Goal: Task Accomplishment & Management: Complete application form

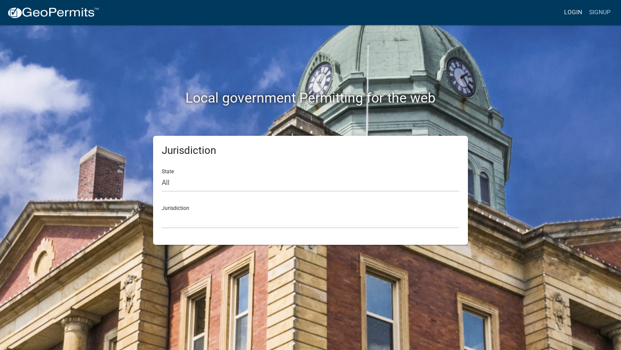
click at [577, 11] on link "Login" at bounding box center [573, 12] width 25 height 16
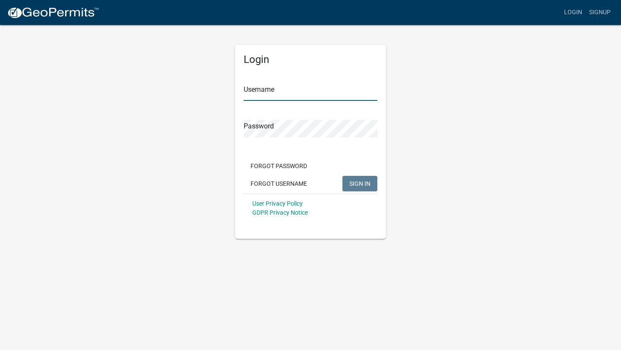
click at [281, 94] on input "Username" at bounding box center [311, 92] width 134 height 18
type input "davidfotch"
click at [355, 186] on span "SIGN IN" at bounding box center [359, 183] width 21 height 7
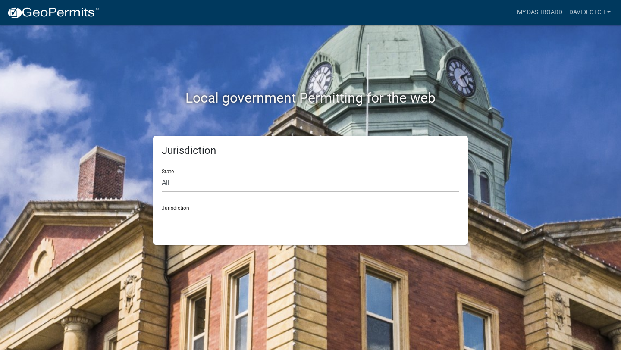
click at [201, 184] on select "All [US_STATE] [US_STATE] [US_STATE] [US_STATE] [US_STATE] [US_STATE] [US_STATE…" at bounding box center [311, 183] width 298 height 18
select select "[US_STATE]"
click at [162, 174] on select "All [US_STATE] [US_STATE] [US_STATE] [US_STATE] [US_STATE] [US_STATE] [US_STATE…" at bounding box center [311, 183] width 298 height 18
click at [185, 225] on select "[GEOGRAPHIC_DATA], [US_STATE][PERSON_NAME][GEOGRAPHIC_DATA], [US_STATE][PERSON_…" at bounding box center [311, 220] width 298 height 18
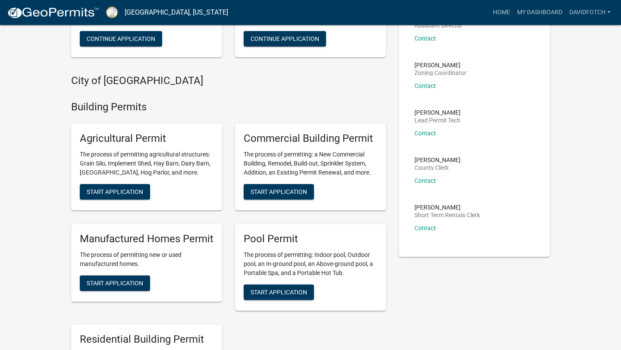
scroll to position [129, 0]
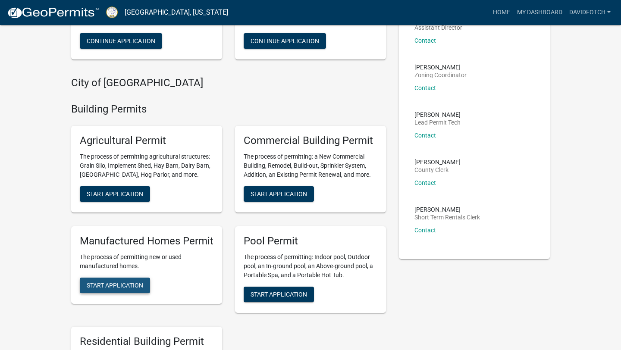
click at [121, 286] on span "Start Application" at bounding box center [115, 285] width 57 height 7
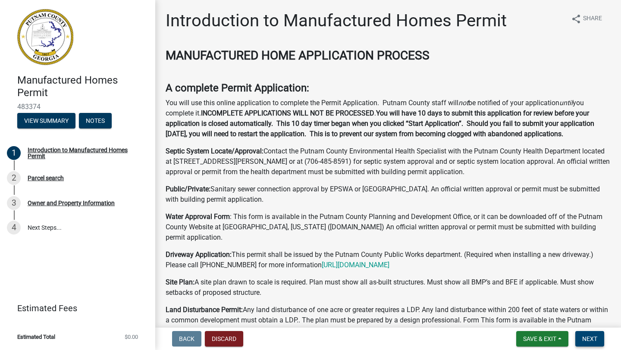
click at [590, 339] on span "Next" at bounding box center [589, 339] width 15 height 7
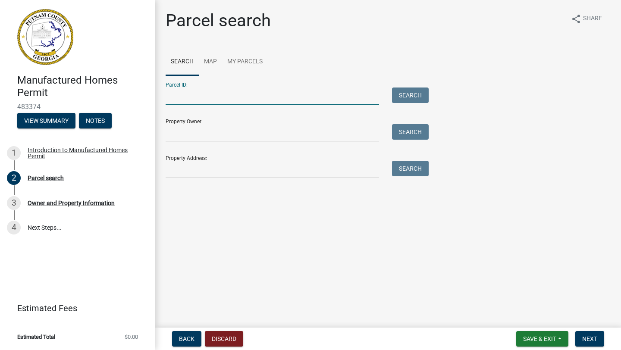
click at [192, 100] on input "Parcel ID:" at bounding box center [273, 97] width 214 height 18
type input "056003023001"
click at [419, 94] on button "Search" at bounding box center [410, 96] width 37 height 16
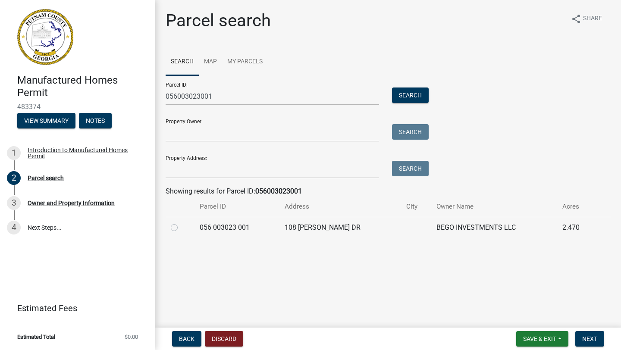
click at [181, 223] on label at bounding box center [181, 223] width 0 height 0
click at [181, 227] on 001 "radio" at bounding box center [184, 226] width 6 height 6
radio 001 "true"
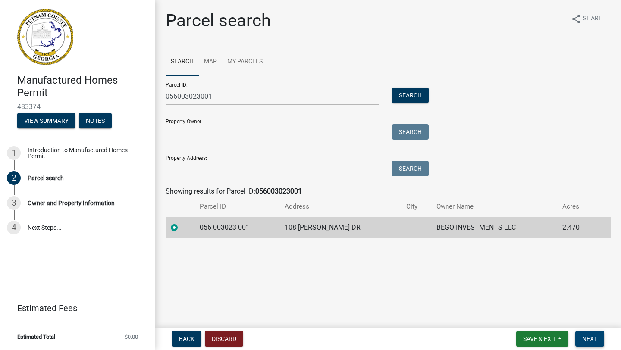
click at [588, 339] on span "Next" at bounding box center [589, 339] width 15 height 7
click at [588, 340] on span "Next" at bounding box center [589, 339] width 15 height 7
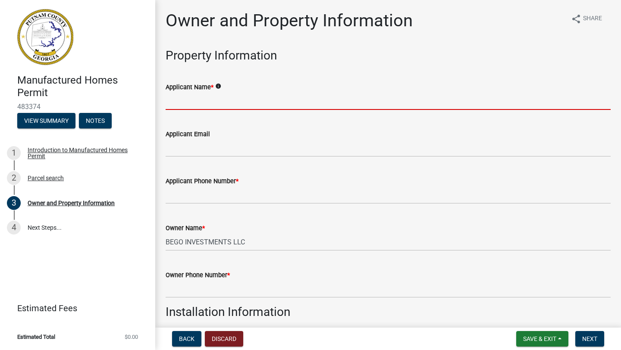
click at [190, 100] on input "Applicant Name *" at bounding box center [388, 101] width 445 height 18
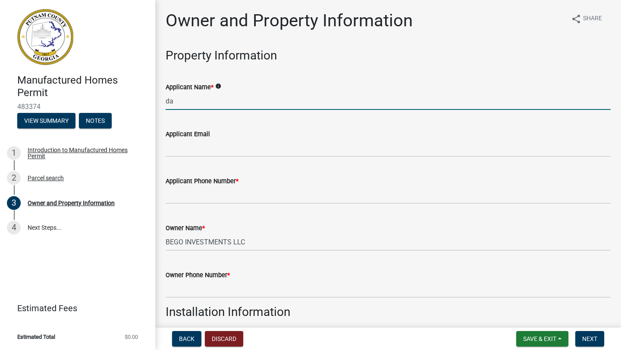
type input "d"
type input "[PERSON_NAME]"
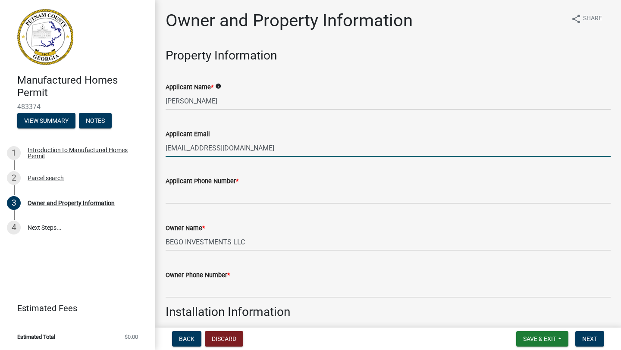
type input "[EMAIL_ADDRESS][DOMAIN_NAME]"
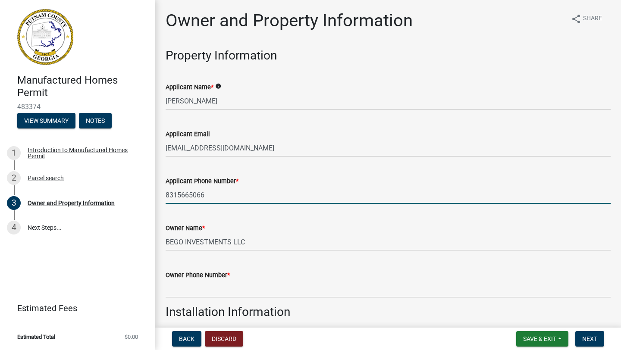
click at [178, 194] on input "8315665066" at bounding box center [388, 195] width 445 height 18
click at [192, 194] on input "[PHONE_NUMBER]" at bounding box center [388, 195] width 445 height 18
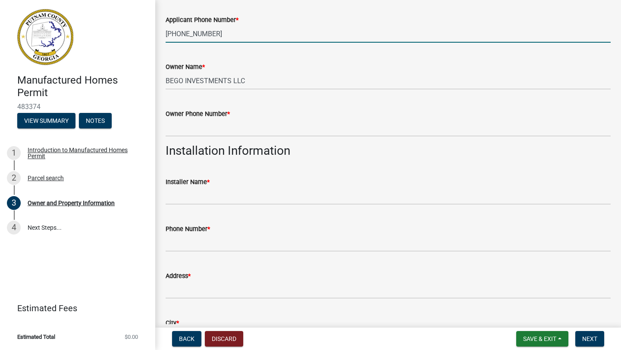
scroll to position [174, 0]
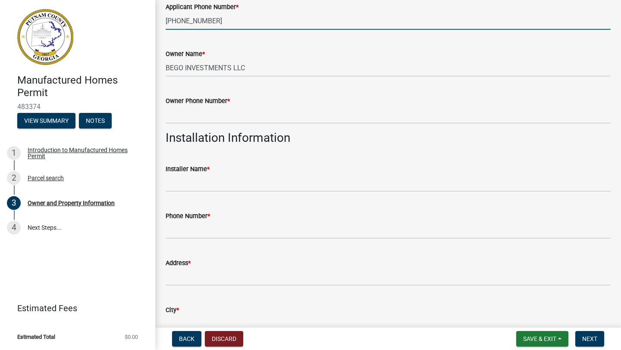
type input "[PHONE_NUMBER]"
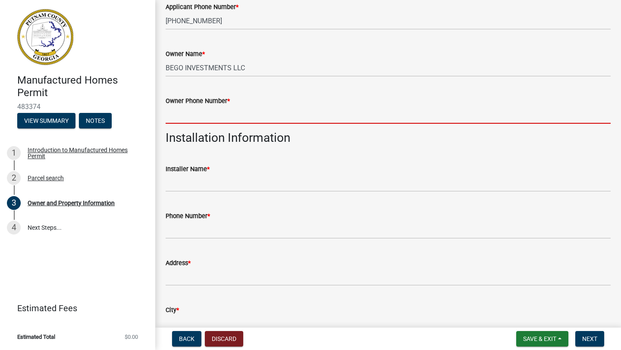
click at [184, 115] on input "Owner Phone Number *" at bounding box center [388, 115] width 445 height 18
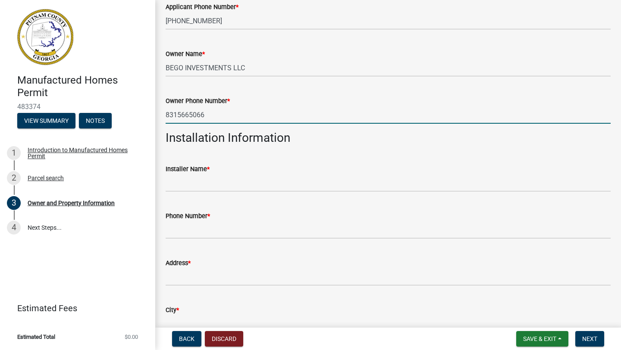
type input "8315665066"
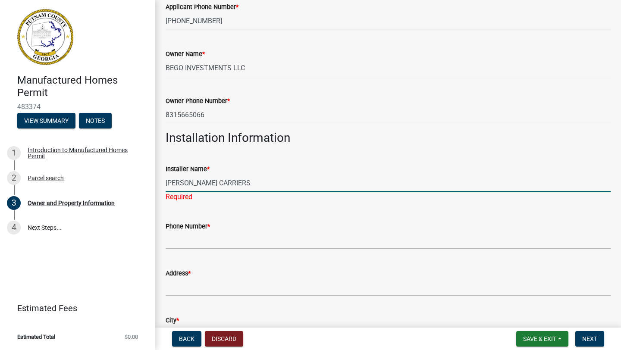
type input "[PERSON_NAME] CARRIERS"
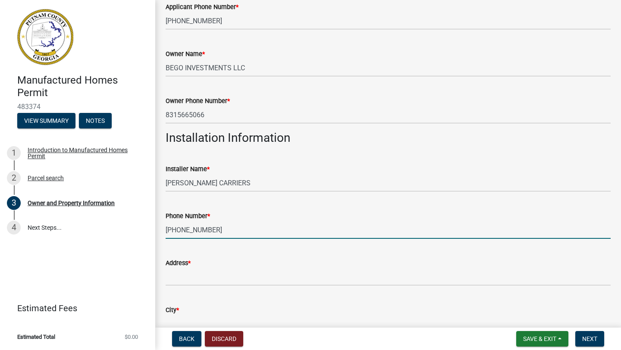
type input "[PHONE_NUMBER]"
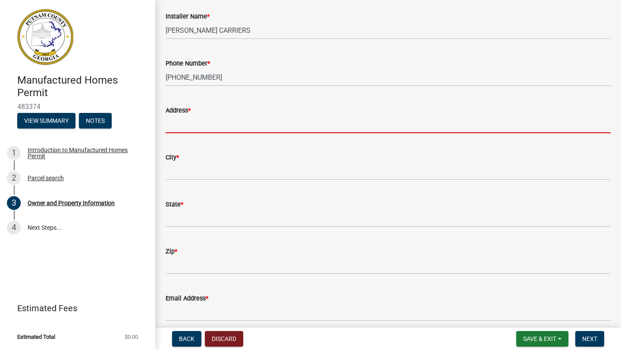
scroll to position [328, 0]
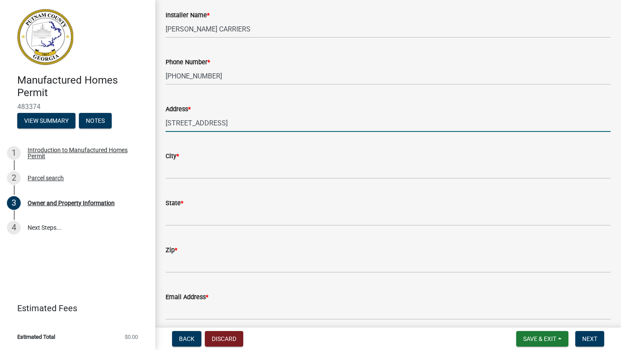
type input "[STREET_ADDRESS]"
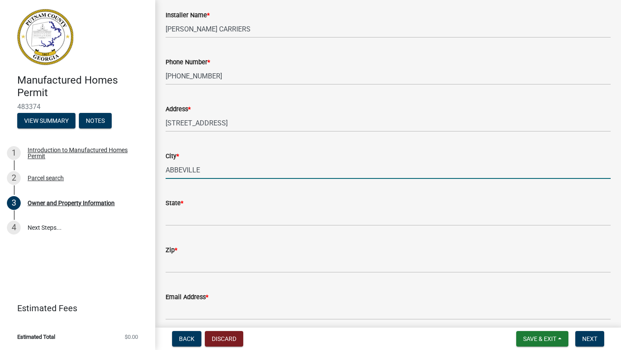
type input "ABBEVILLE"
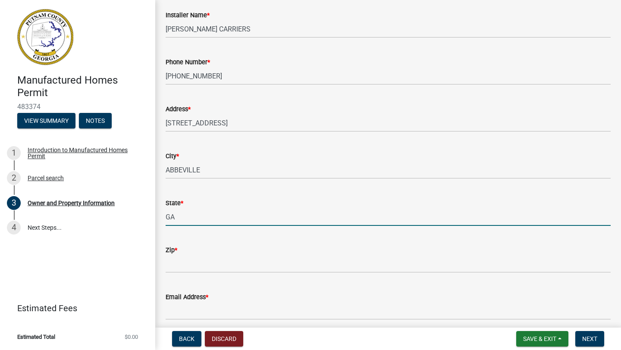
type input "GA"
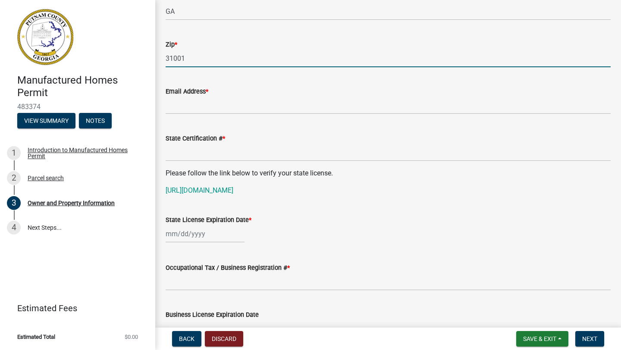
scroll to position [543, 0]
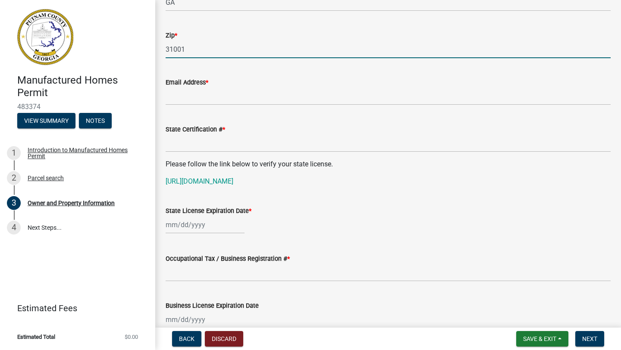
type input "31001"
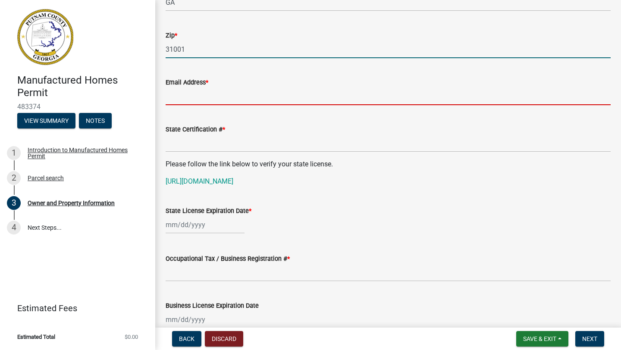
click at [183, 98] on input "Email Address *" at bounding box center [388, 97] width 445 height 18
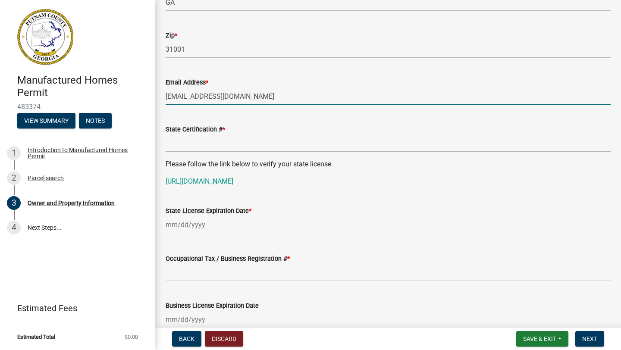
type input "[EMAIL_ADDRESS][DOMAIN_NAME]"
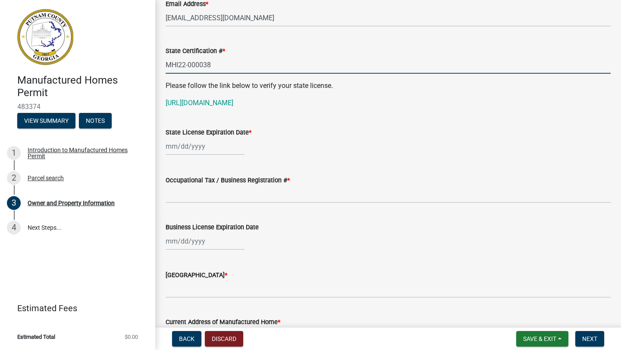
scroll to position [623, 0]
type input "MHI22-000038"
click at [182, 154] on div at bounding box center [205, 146] width 79 height 18
select select "9"
select select "2025"
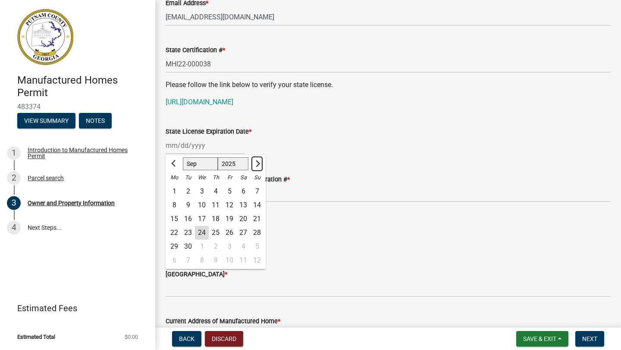
click at [258, 171] on button "Next month" at bounding box center [257, 164] width 10 height 14
select select "12"
click at [203, 254] on div "31" at bounding box center [202, 247] width 14 height 14
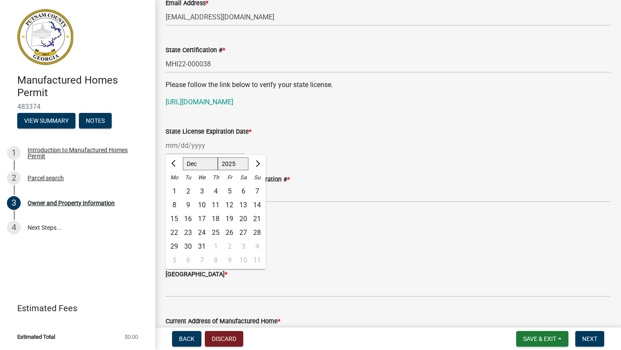
type input "[DATE]"
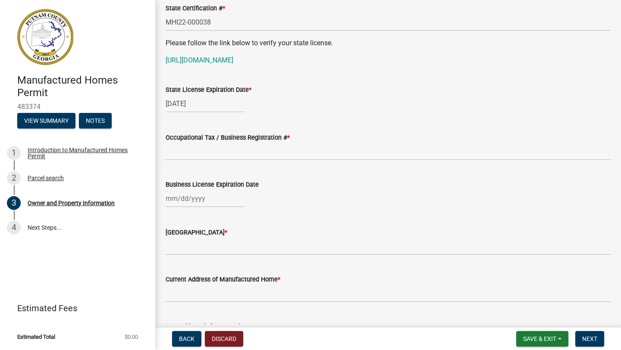
scroll to position [668, 0]
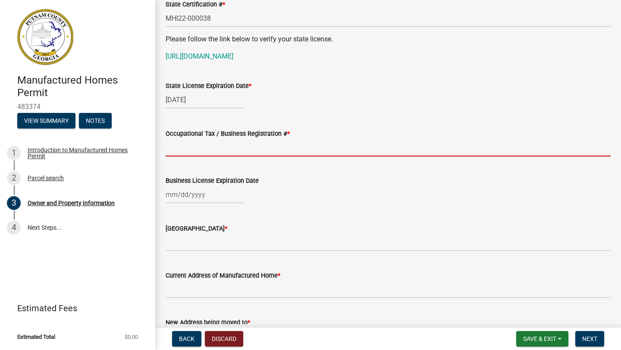
click at [181, 156] on input "Occupational Tax / Business Registration # *" at bounding box center [388, 148] width 445 height 18
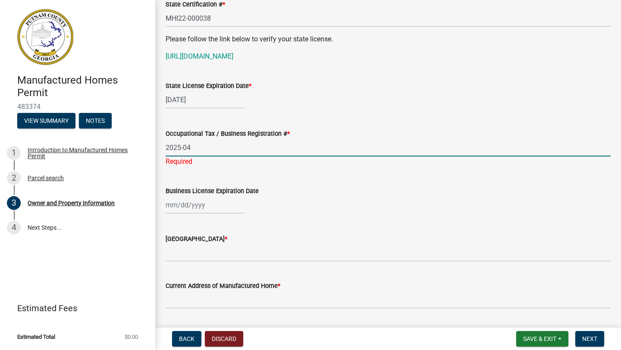
type input "2025-04"
select select "9"
select select "2025"
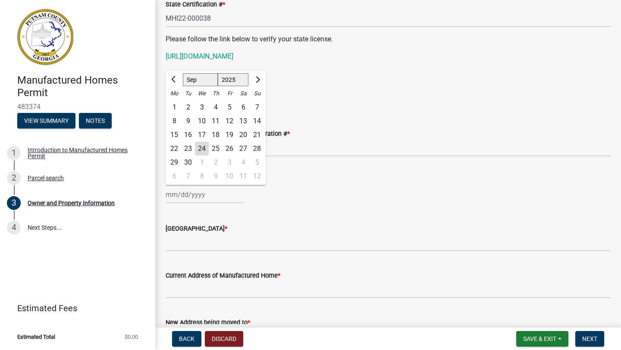
click at [197, 211] on wm-data-entity-input "Business License Expiration Date Jan Feb Mar Apr [PERSON_NAME][DATE] Sep Oct No…" at bounding box center [388, 188] width 445 height 48
click at [257, 83] on span "Next month" at bounding box center [257, 79] width 6 height 6
select select "12"
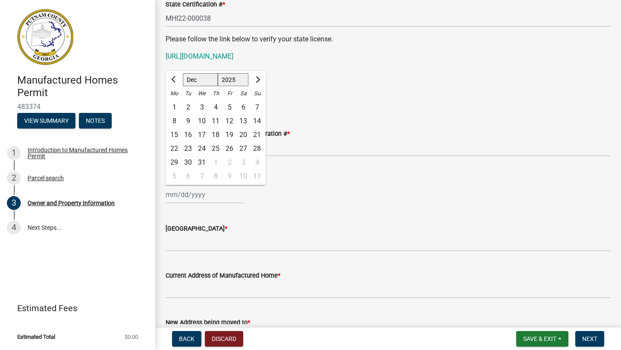
click at [198, 170] on div "31" at bounding box center [202, 163] width 14 height 14
type input "[DATE]"
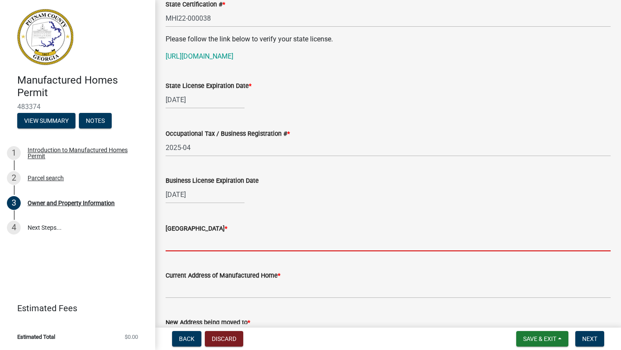
click at [193, 251] on input "Issuing County *" at bounding box center [388, 243] width 445 height 18
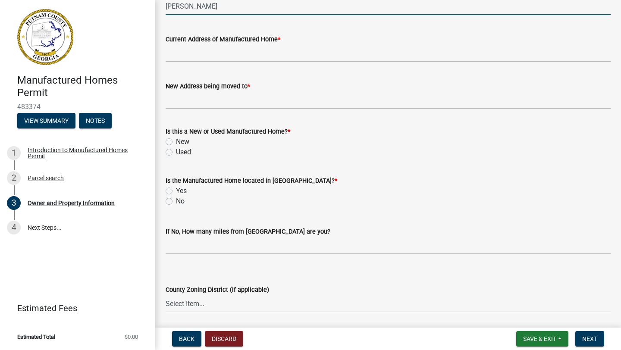
scroll to position [906, 0]
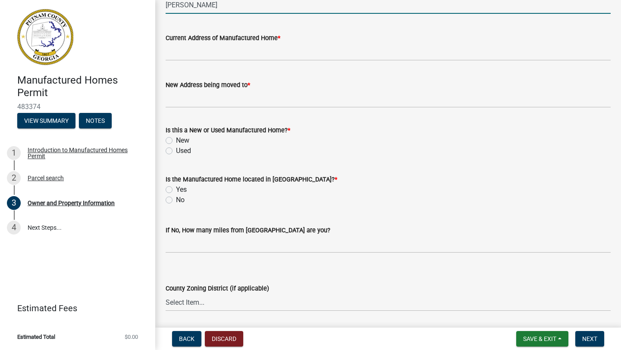
type input "[PERSON_NAME]"
click at [179, 61] on input "Current Address of Manufactured Home *" at bounding box center [388, 52] width 445 height 18
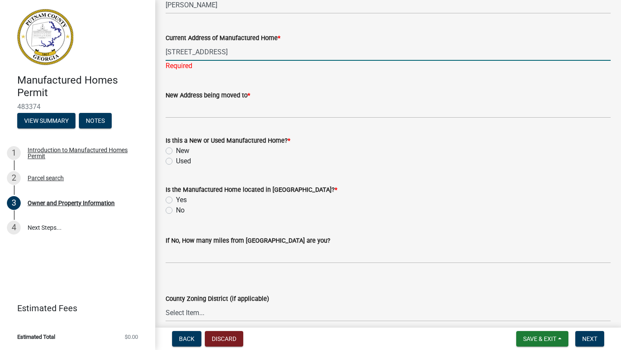
type input "[STREET_ADDRESS]"
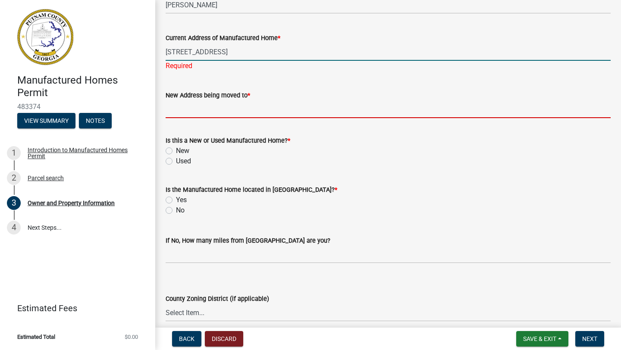
click at [188, 122] on wm-data-entity-input "New Address being moved to *" at bounding box center [388, 101] width 445 height 47
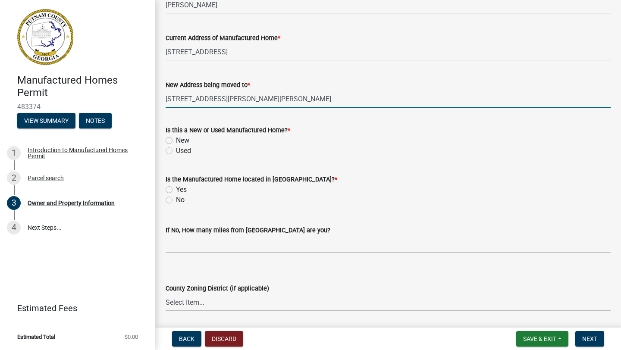
type input "[STREET_ADDRESS][PERSON_NAME][PERSON_NAME]"
click at [176, 146] on label "New" at bounding box center [182, 140] width 13 height 10
click at [176, 141] on input "New" at bounding box center [179, 138] width 6 height 6
radio input "true"
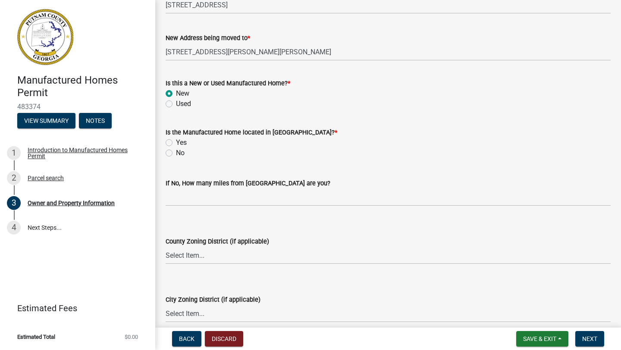
scroll to position [957, 0]
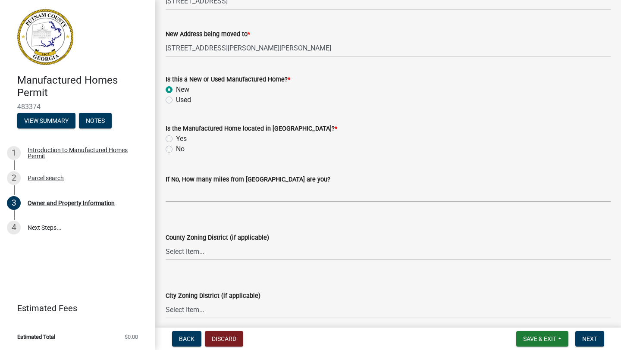
click at [176, 154] on label "No" at bounding box center [180, 149] width 9 height 10
click at [176, 150] on input "No" at bounding box center [179, 147] width 6 height 6
radio input "true"
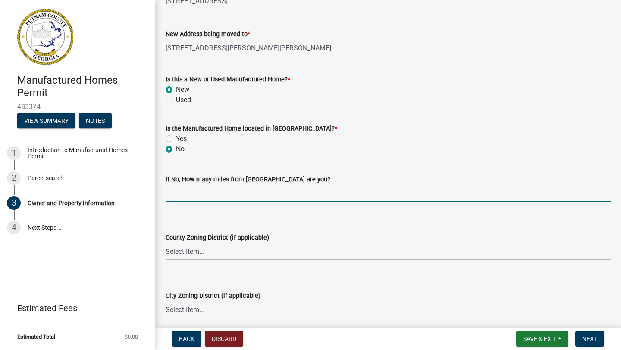
click at [184, 202] on input "text" at bounding box center [388, 194] width 445 height 18
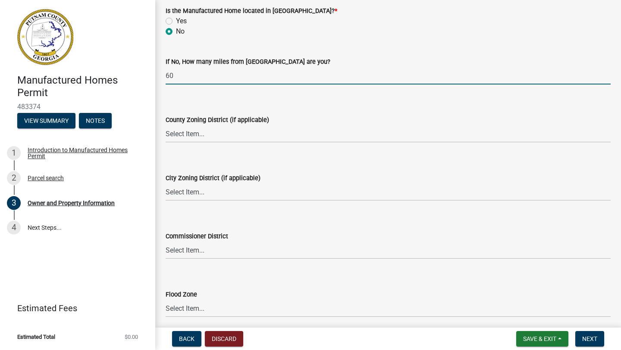
scroll to position [1127, 0]
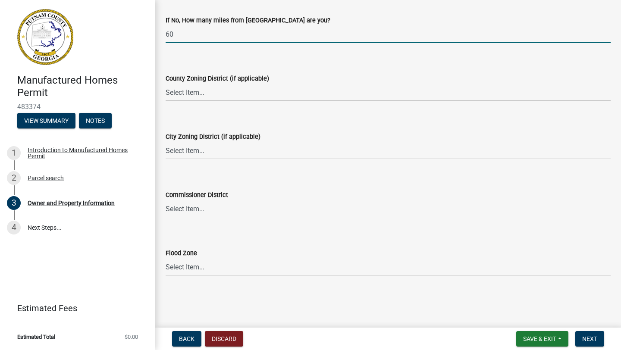
type input "60"
click at [193, 97] on select "Select Item... AG-1 R-1R R-1 R-2 MHP RM-1 RM-3 C-1 C-2 I-M PUD N/A" at bounding box center [388, 93] width 445 height 18
click at [166, 84] on select "Select Item... AG-1 R-1R R-1 R-2 MHP RM-1 RM-3 C-1 C-2 I-M PUD N/A" at bounding box center [388, 93] width 445 height 18
select select "34fe85c2-5f76-4343-b6bb-8ca387e0bed7"
click at [182, 206] on select "Select Item... District 1 District 2 District 3 District 4" at bounding box center [388, 209] width 445 height 18
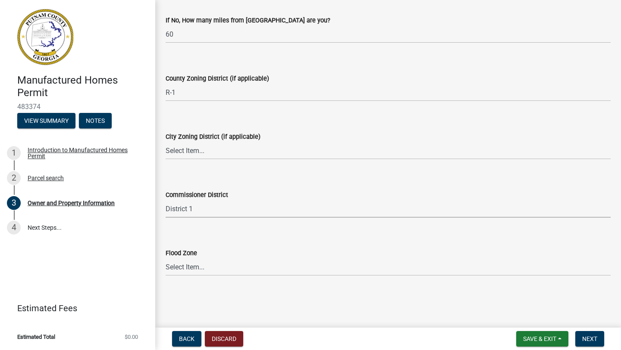
click at [166, 200] on select "Select Item... District 1 District 2 District 3 District 4" at bounding box center [388, 209] width 445 height 18
select select "ece5c1a9-df30-4702-9587-5deee23533b7"
click at [211, 268] on select "Select Item... Zone A Zone V Zone A99 Zone AE Zone AO Zone AH Zone VE Zone AR Z…" at bounding box center [388, 267] width 445 height 18
click at [166, 258] on select "Select Item... Zone A Zone V Zone A99 Zone AE Zone AO Zone AH Zone VE Zone AR Z…" at bounding box center [388, 267] width 445 height 18
select select "6f1acead-4b1a-4680-ba5d-beeb03d30465"
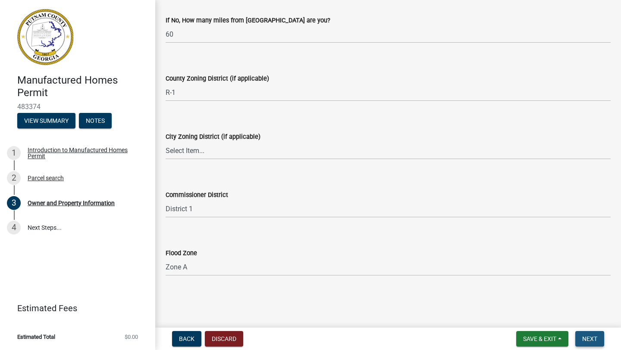
click at [585, 339] on span "Next" at bounding box center [589, 339] width 15 height 7
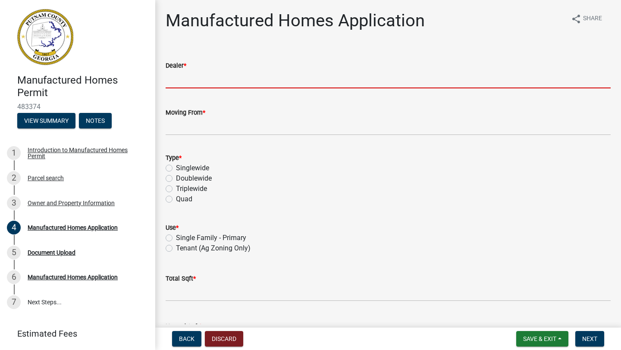
click at [175, 76] on input "Dealer *" at bounding box center [388, 80] width 445 height 18
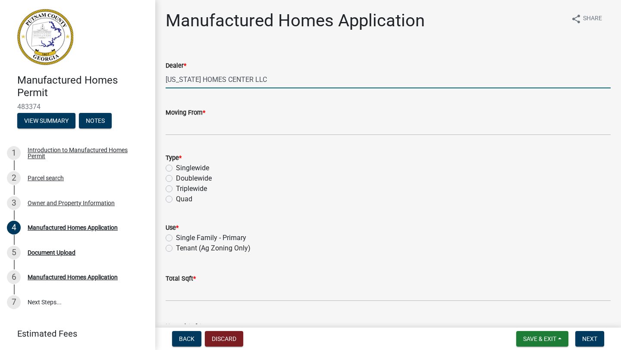
type input "[US_STATE] HOMES CENTER LLC"
click at [189, 131] on input "Moving From *" at bounding box center [388, 127] width 445 height 18
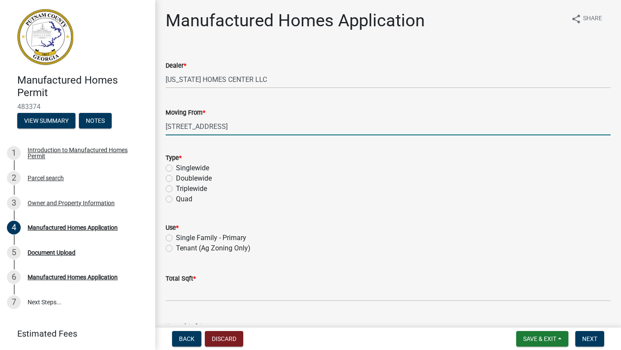
type input "[STREET_ADDRESS]"
click at [176, 177] on label "Doublewide" at bounding box center [194, 178] width 36 height 10
click at [176, 177] on input "Doublewide" at bounding box center [179, 176] width 6 height 6
radio input "true"
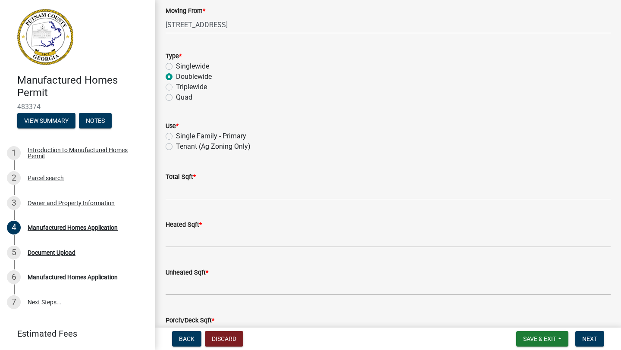
scroll to position [103, 0]
click at [176, 135] on label "Single Family - Primary" at bounding box center [211, 135] width 70 height 10
click at [176, 135] on input "Single Family - Primary" at bounding box center [179, 133] width 6 height 6
radio input "true"
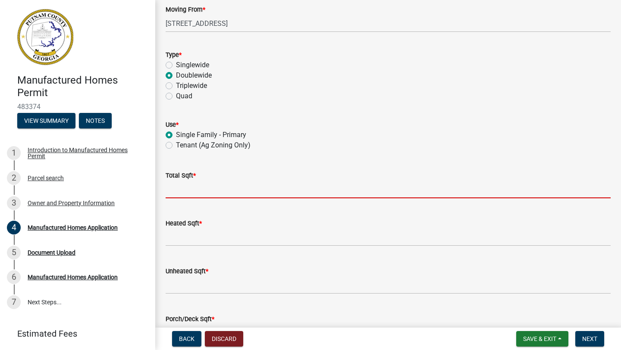
click at [196, 192] on input "text" at bounding box center [388, 190] width 445 height 18
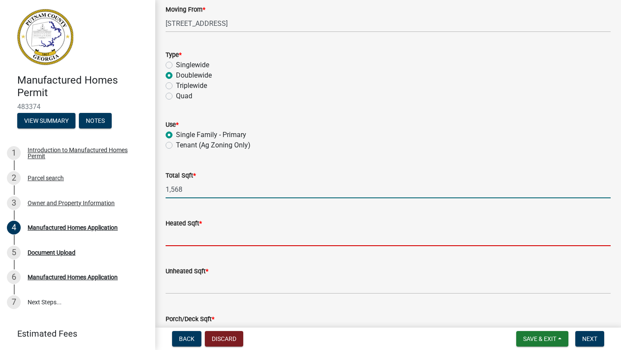
type input "1568"
click at [188, 240] on input "text" at bounding box center [388, 238] width 445 height 18
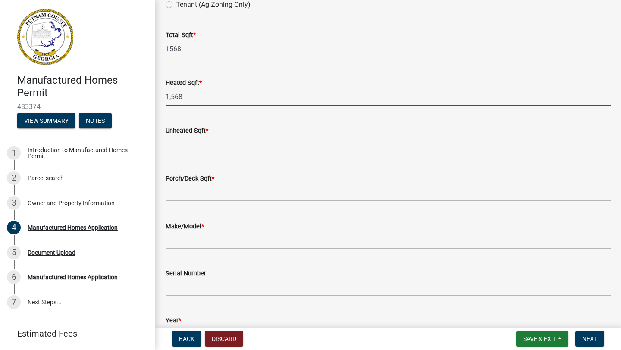
scroll to position [249, 0]
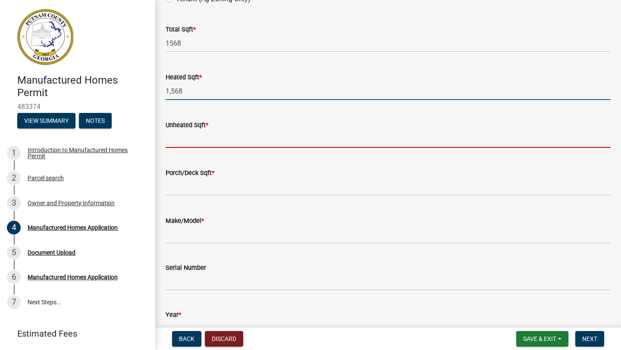
type input "1568"
click at [183, 138] on input "text" at bounding box center [388, 139] width 445 height 18
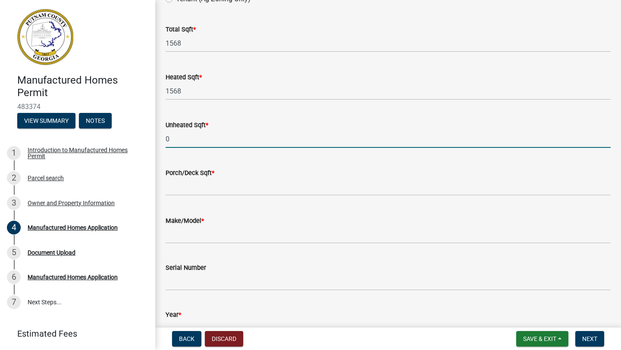
type input "0"
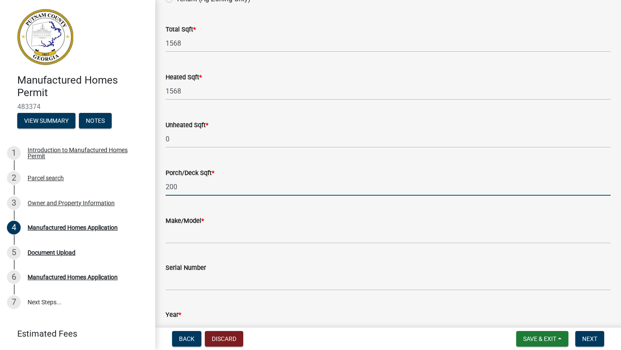
type input "200"
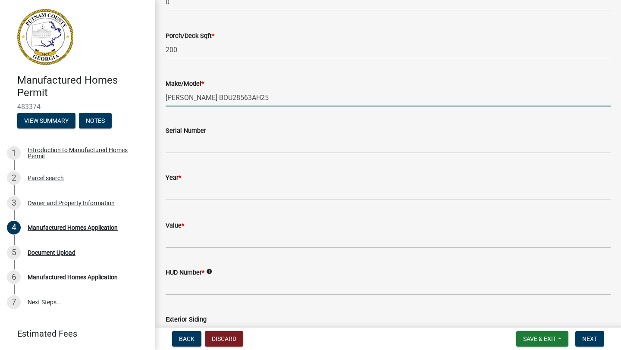
scroll to position [390, 0]
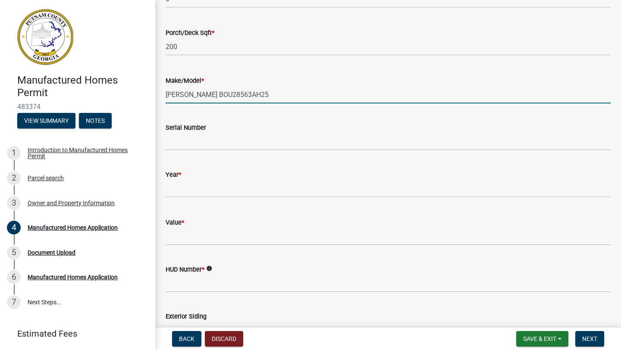
type input "[PERSON_NAME] BOU28563AH25"
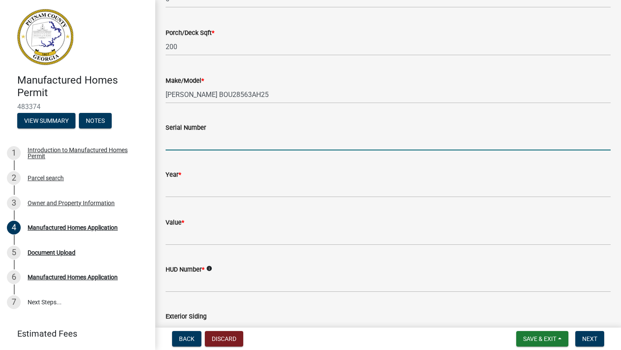
click at [185, 139] on input "Serial Number" at bounding box center [388, 142] width 445 height 18
type input "SOU02023AL-BAC, SOU020235AL-AAC"
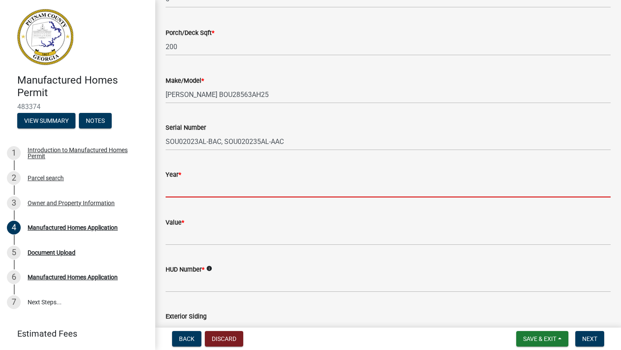
click at [189, 192] on input "text" at bounding box center [388, 189] width 445 height 18
type input "2025"
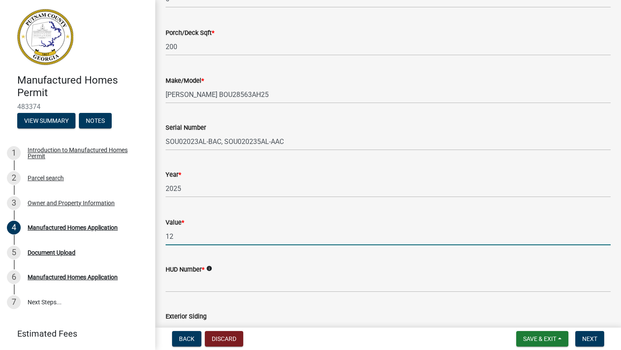
type input "1"
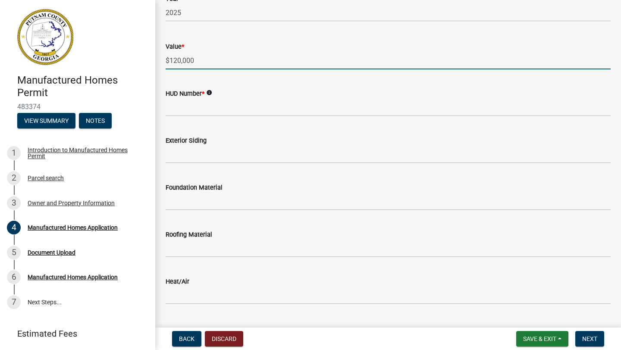
scroll to position [565, 0]
type input "$120,000"
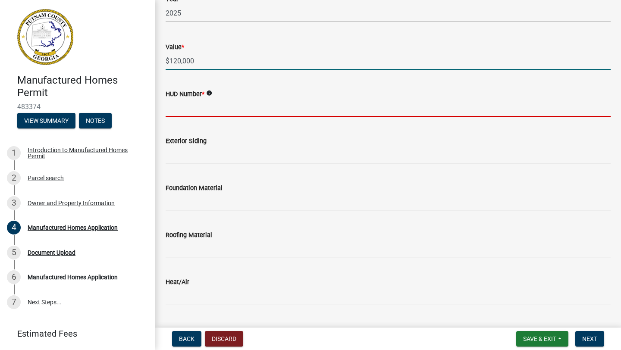
click at [185, 113] on input "HUD Number *" at bounding box center [388, 108] width 445 height 18
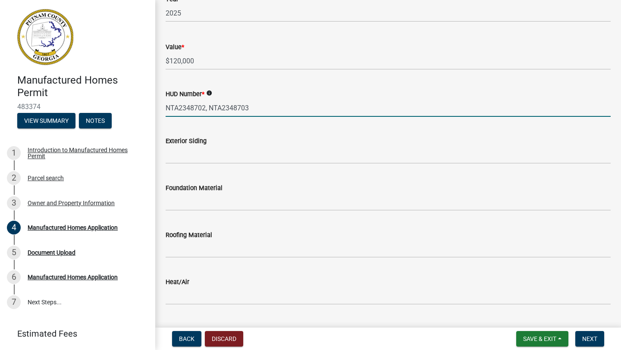
type input "NTA2348702, NTA2348703"
click at [192, 157] on input "Exterior Siding" at bounding box center [388, 155] width 445 height 18
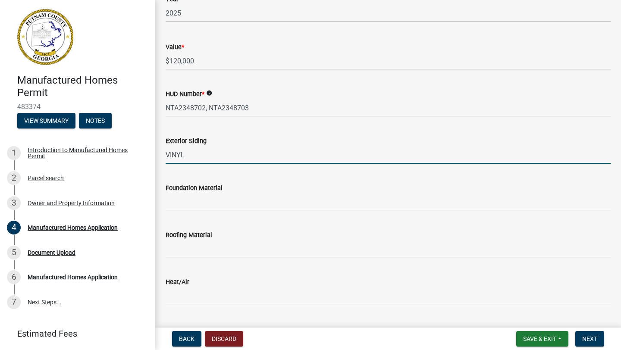
type input "VINYL"
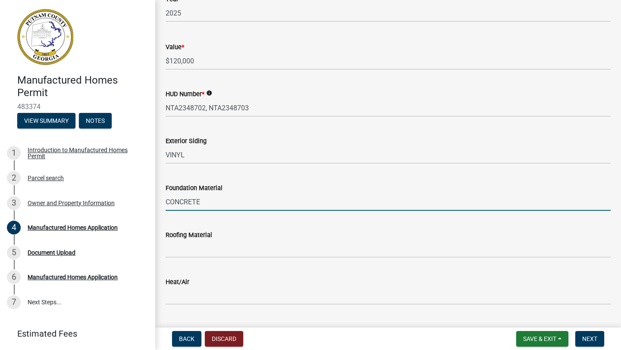
type input "CONCRETE"
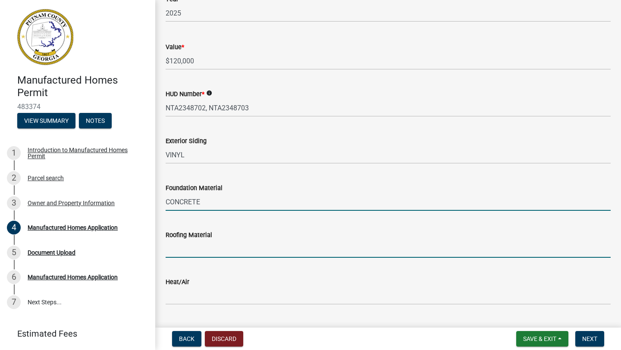
click at [203, 250] on input "Roofing Material" at bounding box center [388, 249] width 445 height 18
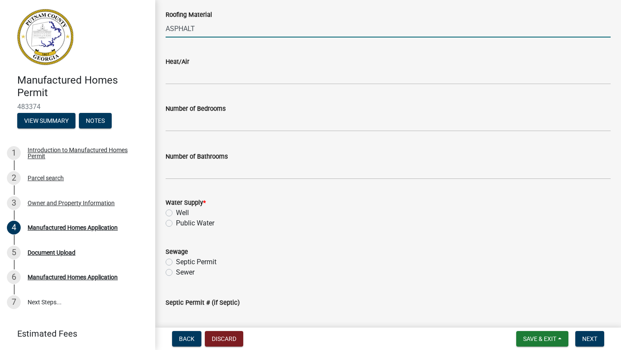
scroll to position [789, 0]
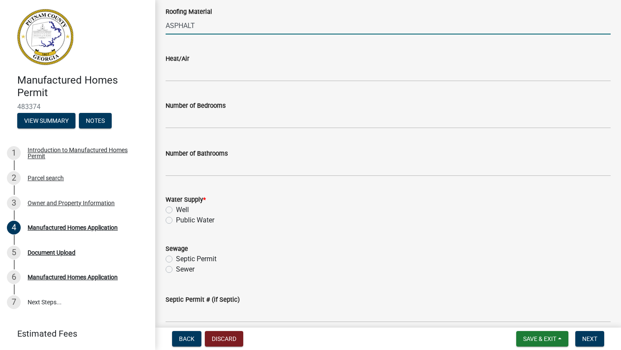
type input "ASPHALT"
click at [186, 75] on input "Heat/Air" at bounding box center [388, 73] width 445 height 18
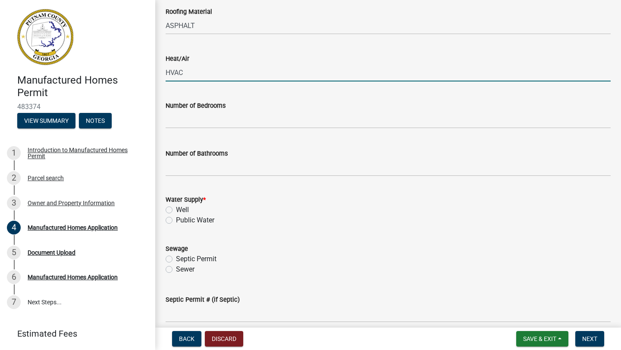
type input "HVAC"
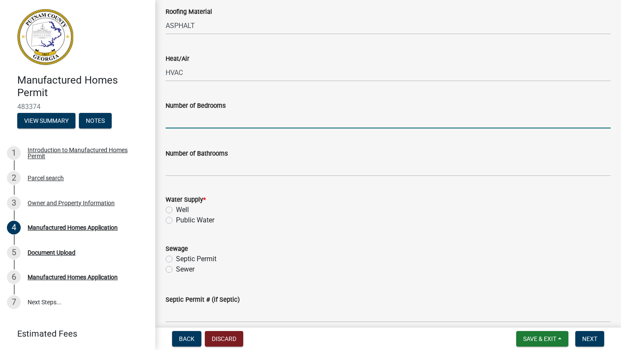
click at [212, 122] on input "text" at bounding box center [388, 120] width 445 height 18
type input "3"
click at [186, 168] on input "text" at bounding box center [388, 168] width 445 height 18
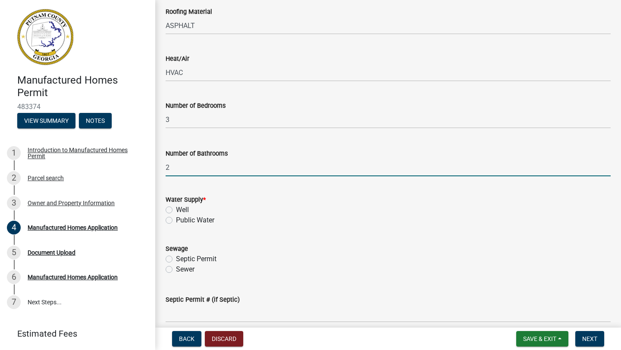
type input "2"
click at [176, 220] on label "Public Water" at bounding box center [195, 220] width 38 height 10
click at [176, 220] on input "Public Water" at bounding box center [179, 218] width 6 height 6
radio input "true"
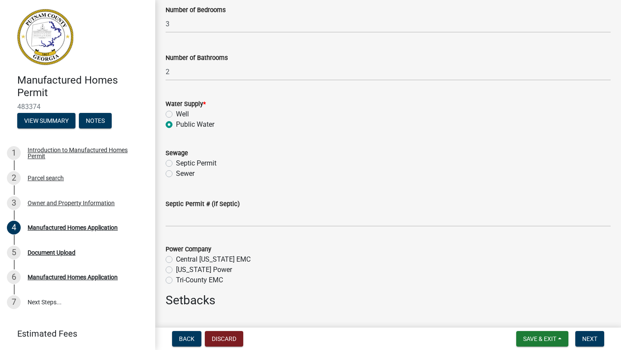
scroll to position [893, 0]
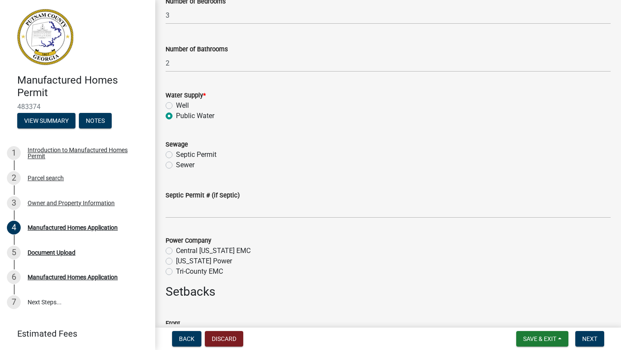
click at [176, 155] on label "Septic Permit" at bounding box center [196, 155] width 41 height 10
click at [176, 155] on input "Septic Permit" at bounding box center [179, 153] width 6 height 6
radio input "true"
click at [206, 212] on input "Septic Permit # (if Septic)" at bounding box center [388, 210] width 445 height 18
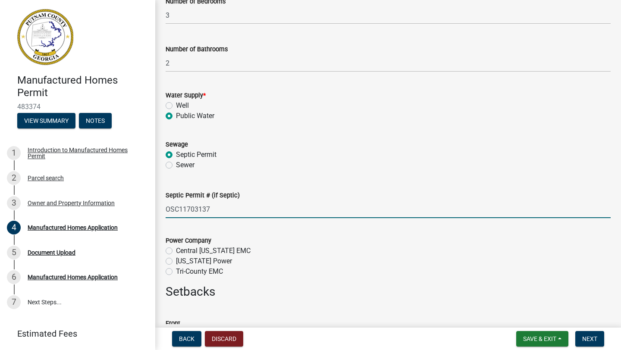
type input "OSC11703137"
click at [176, 271] on label "Tri-County EMC" at bounding box center [199, 272] width 47 height 10
click at [176, 271] on input "Tri-County EMC" at bounding box center [179, 270] width 6 height 6
radio input "true"
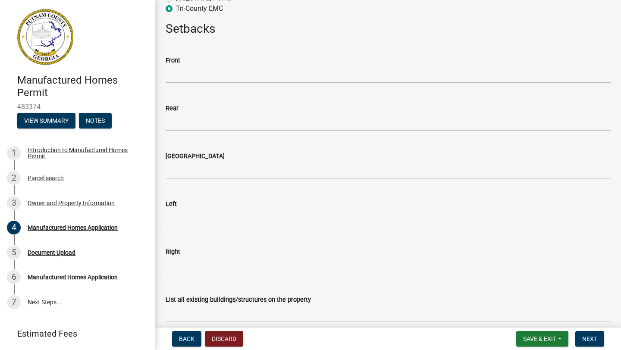
scroll to position [1164, 0]
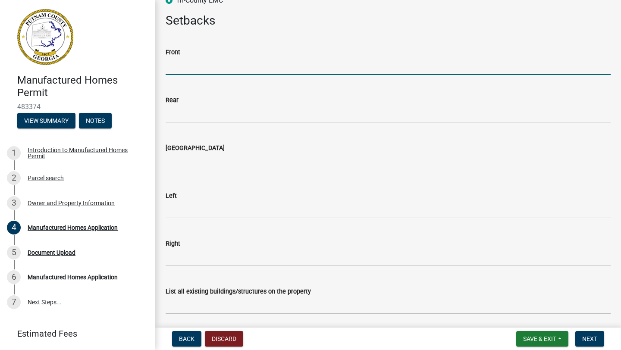
click at [188, 64] on input "text" at bounding box center [388, 66] width 445 height 18
type input "250"
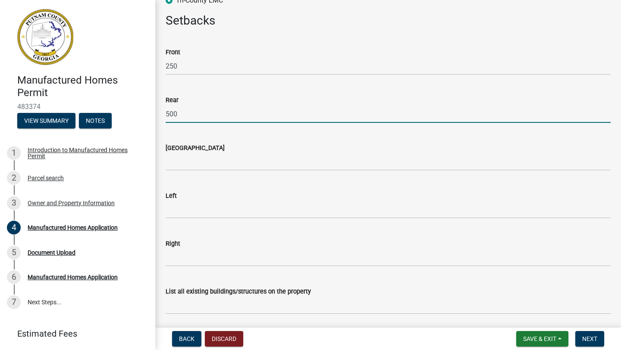
type input "500"
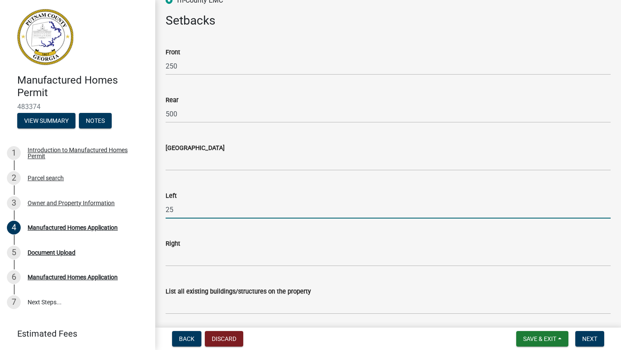
type input "25"
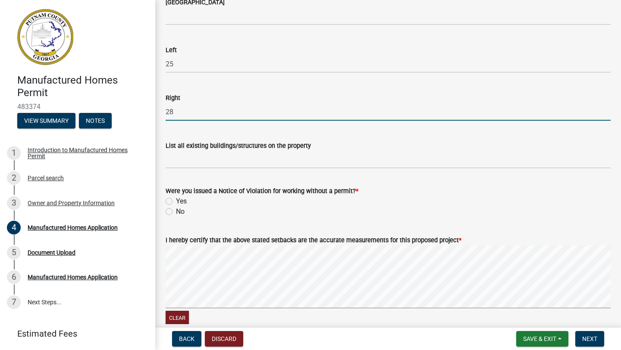
scroll to position [1354, 0]
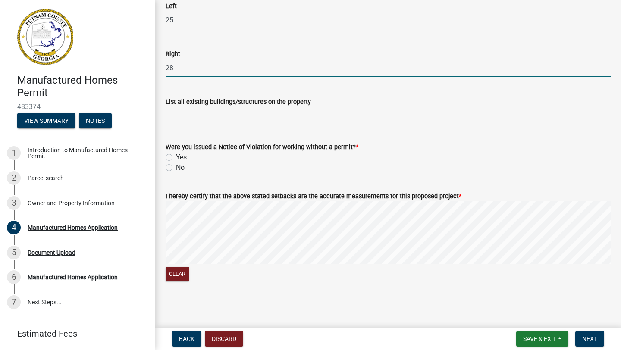
type input "28"
click at [219, 117] on input "List all existing buildings/structures on the property" at bounding box center [388, 116] width 445 height 18
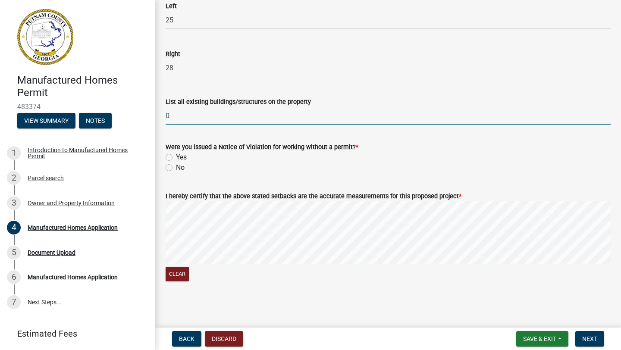
type input "0"
click at [176, 168] on label "No" at bounding box center [180, 168] width 9 height 10
click at [176, 168] on input "No" at bounding box center [179, 166] width 6 height 6
radio input "true"
click at [299, 269] on div "Clear" at bounding box center [388, 242] width 445 height 82
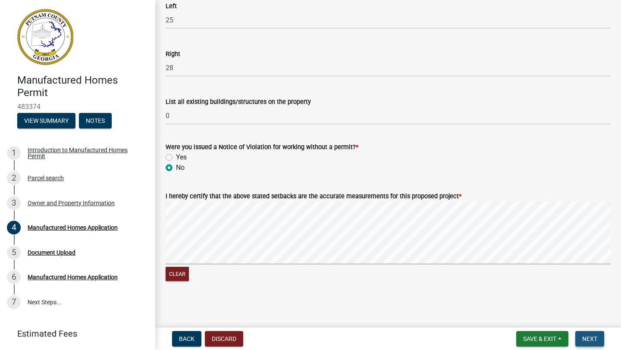
click at [588, 337] on span "Next" at bounding box center [589, 339] width 15 height 7
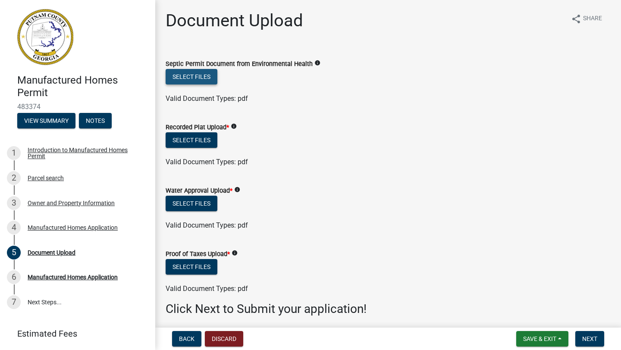
click at [194, 77] on button "Select files" at bounding box center [192, 77] width 52 height 16
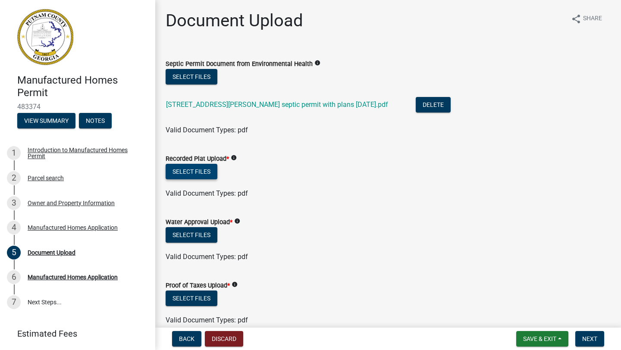
click at [202, 172] on button "Select files" at bounding box center [192, 172] width 52 height 16
click at [195, 173] on button "Select files" at bounding box center [192, 172] width 52 height 16
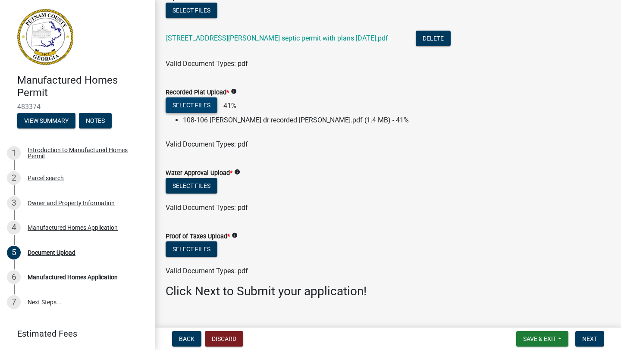
scroll to position [68, 0]
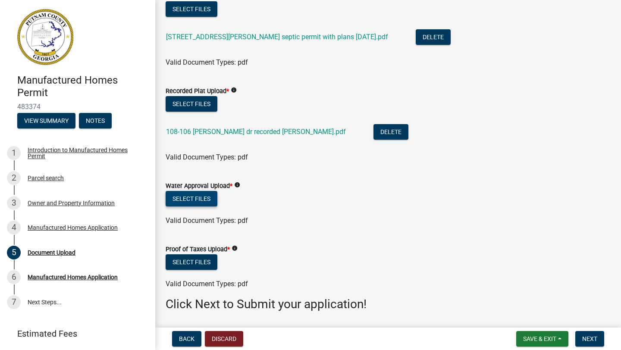
click at [188, 198] on button "Select files" at bounding box center [192, 199] width 52 height 16
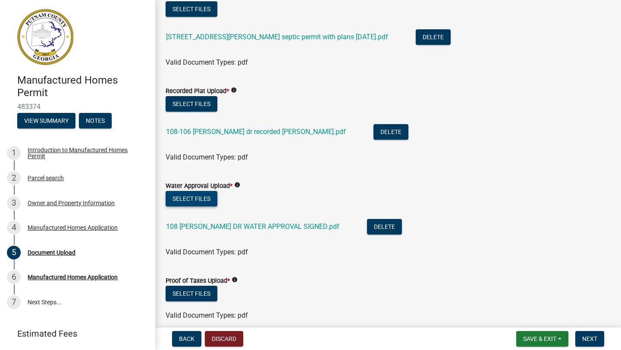
scroll to position [127, 0]
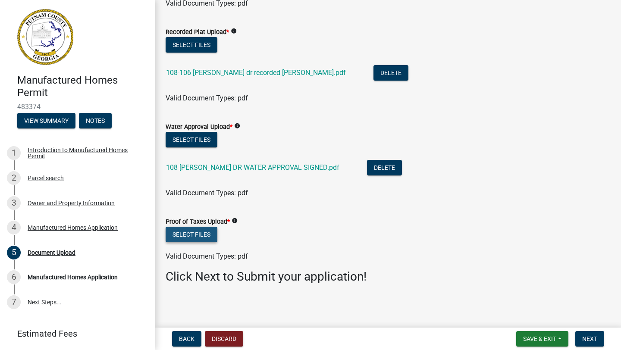
click at [195, 233] on button "Select files" at bounding box center [192, 235] width 52 height 16
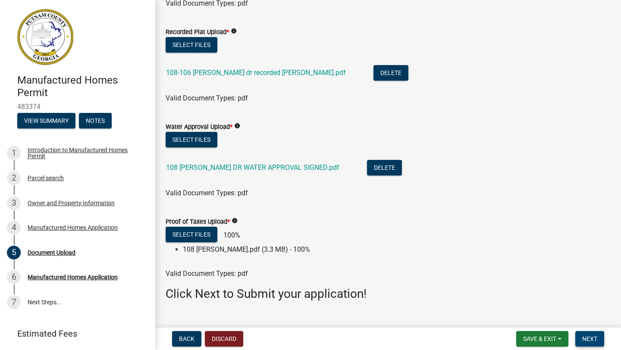
click at [590, 340] on span "Next" at bounding box center [589, 339] width 15 height 7
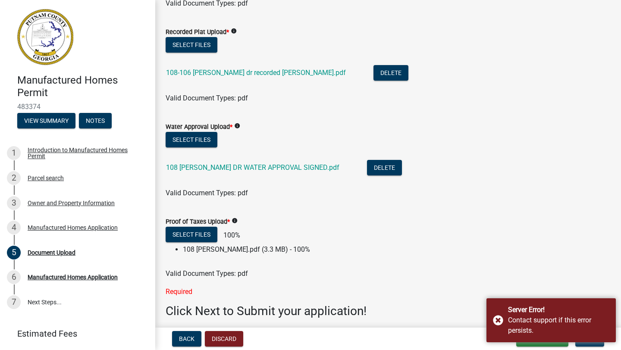
click at [387, 235] on div "Select files 100%" at bounding box center [388, 236] width 445 height 18
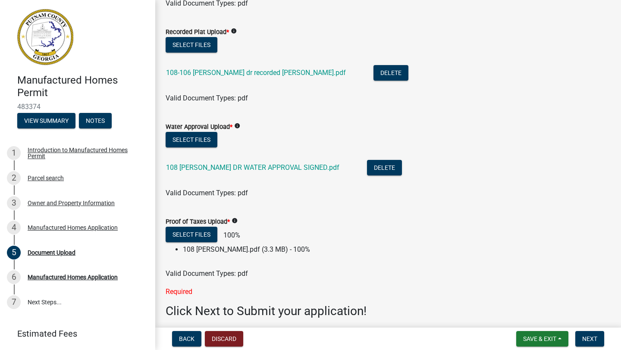
click at [324, 268] on ul at bounding box center [388, 265] width 445 height 7
click at [195, 234] on button "Select files" at bounding box center [192, 235] width 52 height 16
click at [360, 294] on div "Required" at bounding box center [388, 292] width 445 height 10
click at [531, 342] on span "Save & Exit" at bounding box center [539, 339] width 33 height 7
click at [535, 319] on button "Save & Exit" at bounding box center [534, 316] width 69 height 21
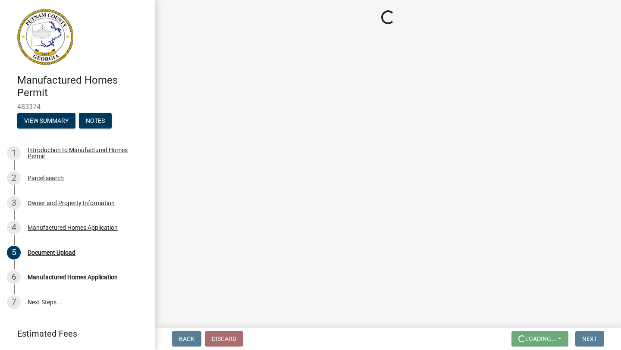
scroll to position [0, 0]
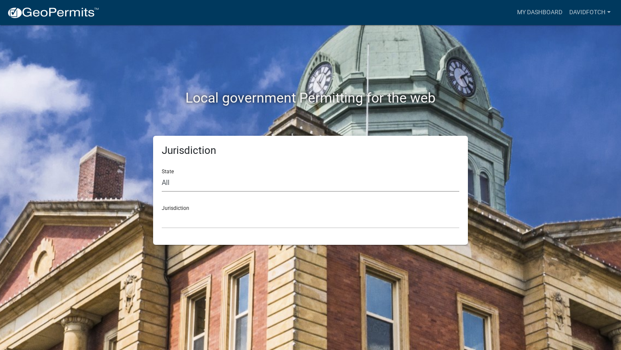
click at [204, 184] on select "All [US_STATE] [US_STATE] [US_STATE] [US_STATE] [US_STATE] [US_STATE] [US_STATE…" at bounding box center [311, 183] width 298 height 18
select select "[US_STATE]"
click at [162, 174] on select "All [US_STATE] [US_STATE] [US_STATE] [US_STATE] [US_STATE] [US_STATE] [US_STATE…" at bounding box center [311, 183] width 298 height 18
click at [187, 229] on div "Jurisdiction State All [US_STATE] [US_STATE] [US_STATE] [US_STATE] [US_STATE] […" at bounding box center [310, 190] width 315 height 109
click at [188, 224] on select "[GEOGRAPHIC_DATA], [US_STATE][PERSON_NAME][GEOGRAPHIC_DATA], [US_STATE][PERSON_…" at bounding box center [311, 220] width 298 height 18
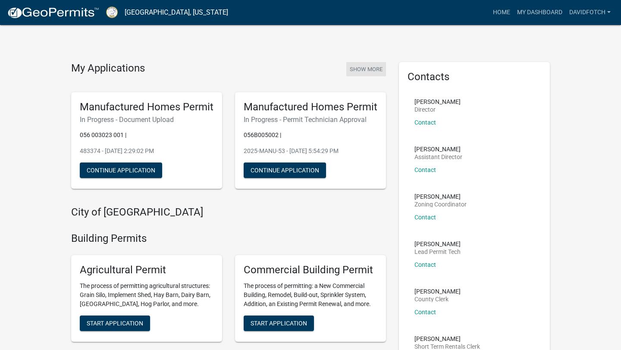
click at [366, 69] on button "Show More" at bounding box center [366, 69] width 40 height 14
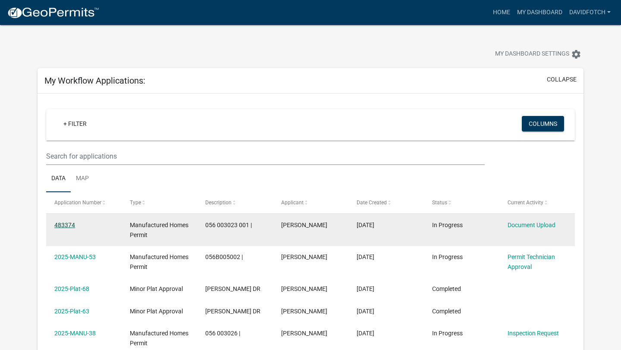
click at [68, 226] on link "483374" at bounding box center [64, 225] width 21 height 7
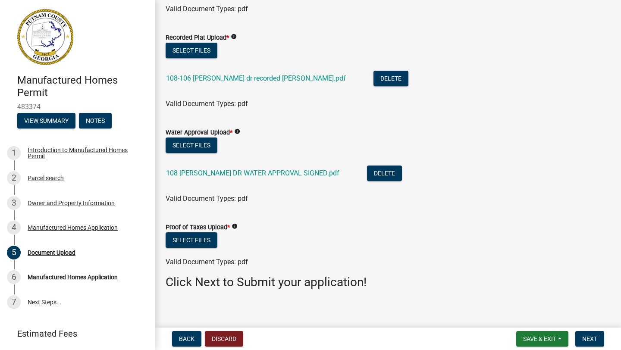
scroll to position [127, 0]
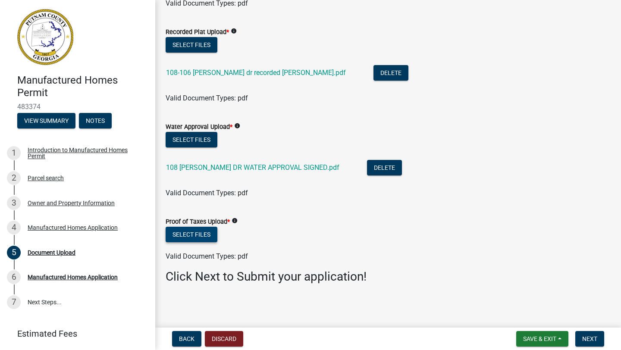
click at [204, 235] on button "Select files" at bounding box center [192, 235] width 52 height 16
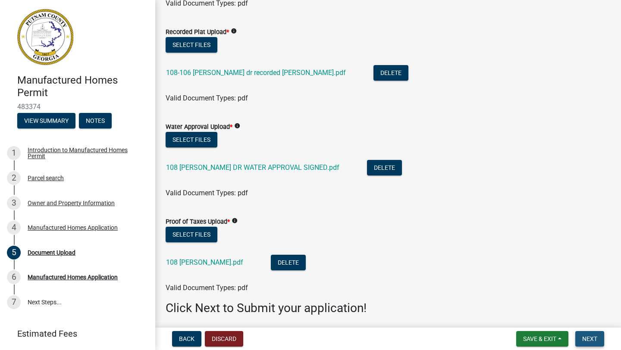
click at [591, 338] on span "Next" at bounding box center [589, 339] width 15 height 7
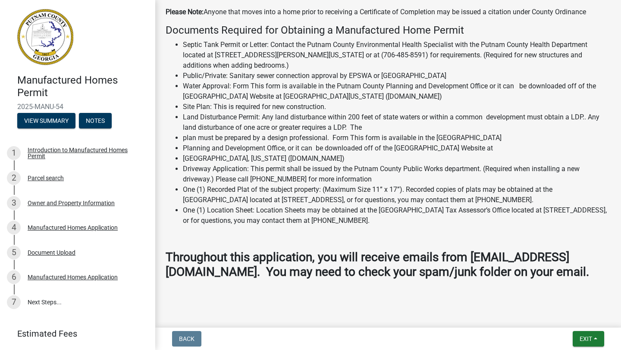
scroll to position [949, 0]
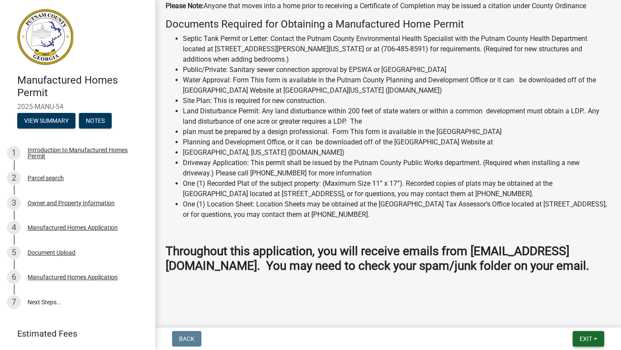
click at [583, 339] on span "Exit" at bounding box center [586, 339] width 13 height 7
click at [571, 316] on button "Save & Exit" at bounding box center [570, 316] width 69 height 21
